Goal: Check status: Check status

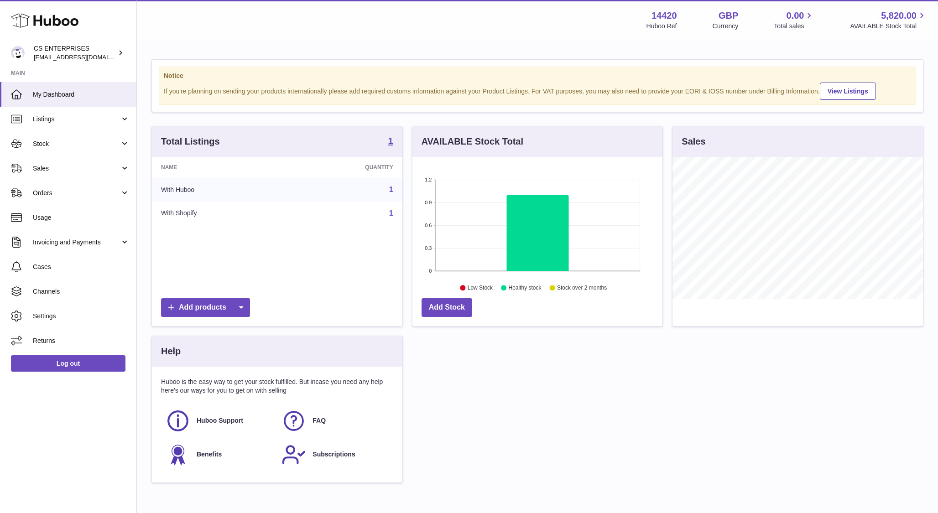
scroll to position [142, 251]
click at [84, 195] on span "Orders" at bounding box center [76, 193] width 87 height 9
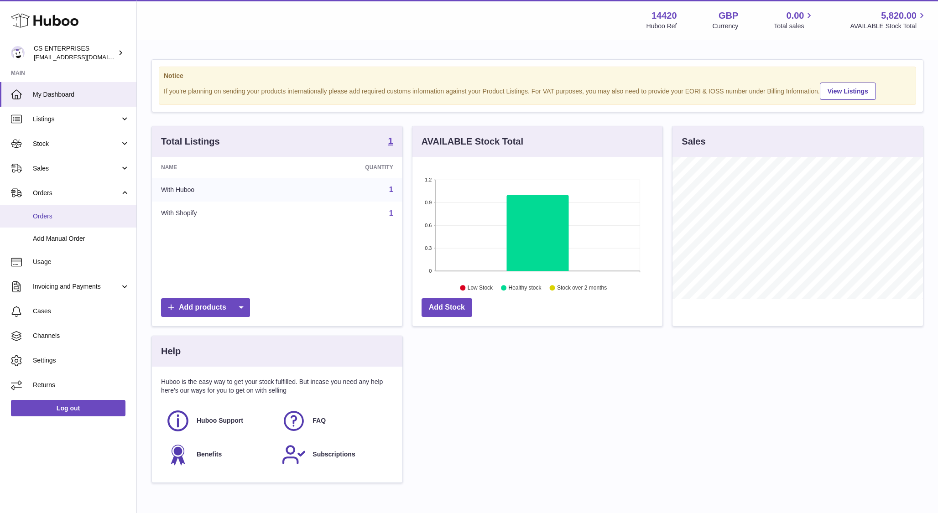
click at [67, 214] on span "Orders" at bounding box center [81, 216] width 97 height 9
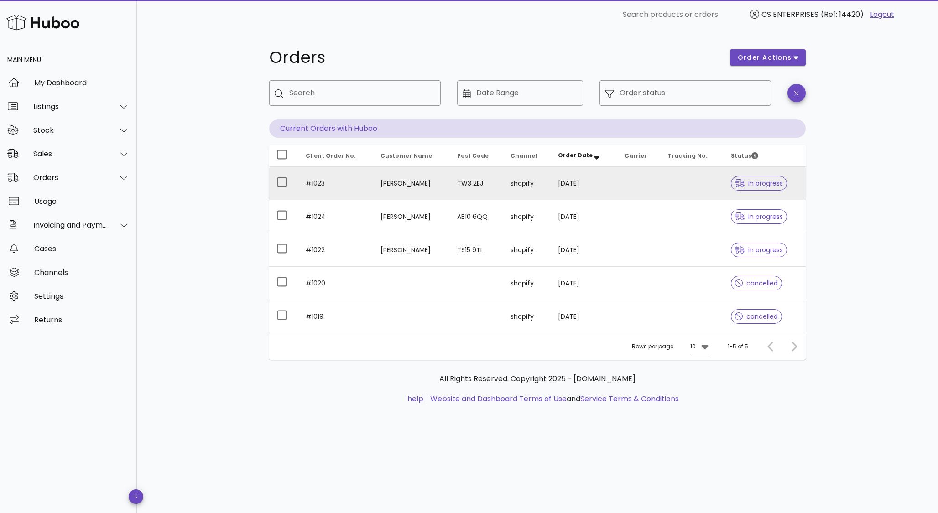
click at [398, 194] on td "[PERSON_NAME]" at bounding box center [411, 183] width 77 height 33
